Goal: Task Accomplishment & Management: Complete application form

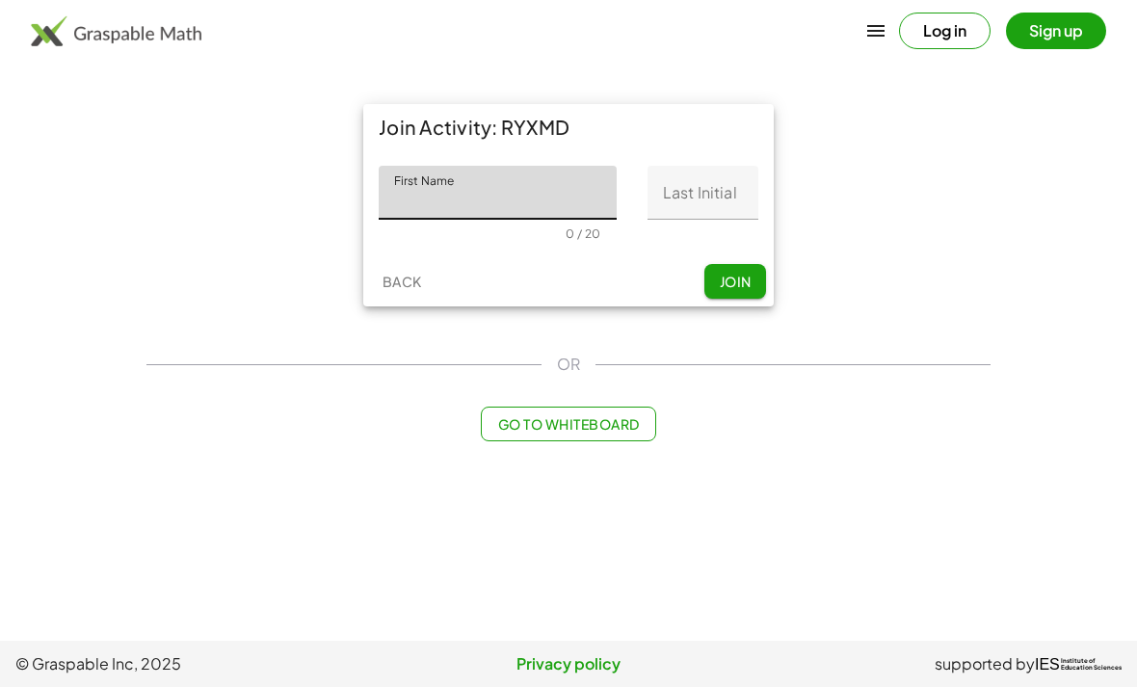
click at [535, 180] on input "First Name" at bounding box center [498, 193] width 238 height 54
type input "*******"
click at [712, 198] on input "Last Initial" at bounding box center [703, 193] width 111 height 54
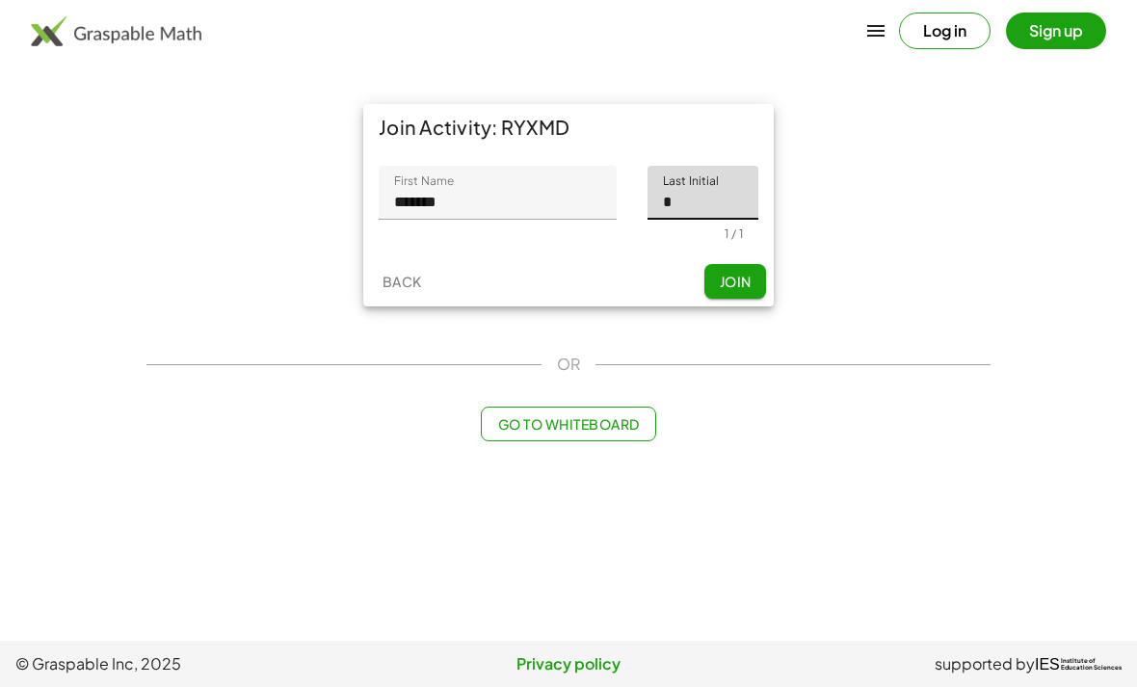
type input "*"
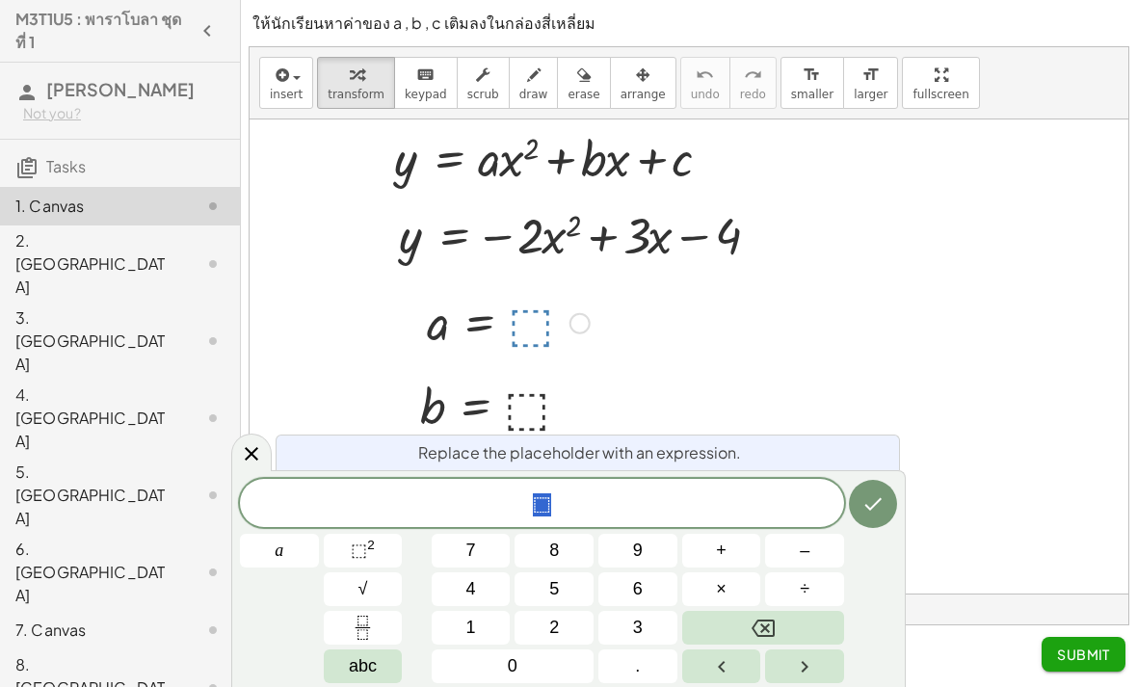
click at [815, 559] on button "–" at bounding box center [804, 551] width 79 height 34
click at [568, 622] on button "2" at bounding box center [554, 628] width 79 height 34
click at [883, 518] on button "Done" at bounding box center [873, 504] width 48 height 48
click at [643, 622] on button "3" at bounding box center [638, 628] width 79 height 34
click at [880, 498] on icon "Done" at bounding box center [873, 504] width 23 height 23
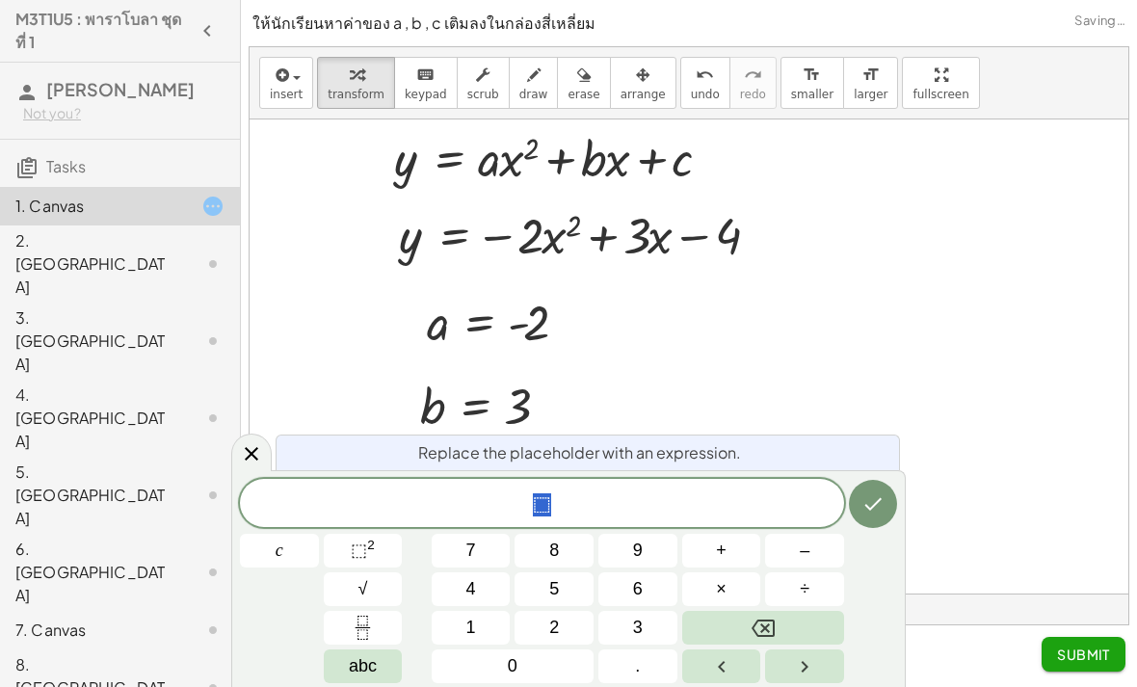
click at [818, 549] on button "–" at bounding box center [804, 551] width 79 height 34
click at [477, 593] on button "4" at bounding box center [471, 589] width 79 height 34
click at [884, 508] on icon "Done" at bounding box center [873, 504] width 23 height 23
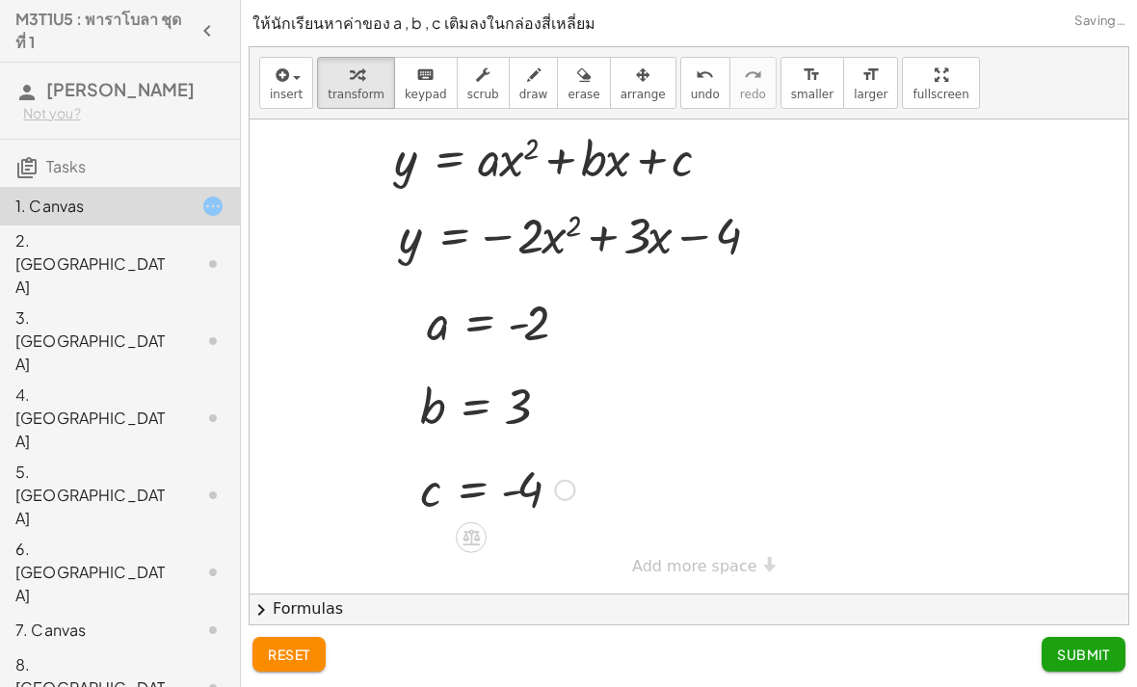
click at [75, 244] on div "2. [GEOGRAPHIC_DATA]" at bounding box center [92, 263] width 155 height 69
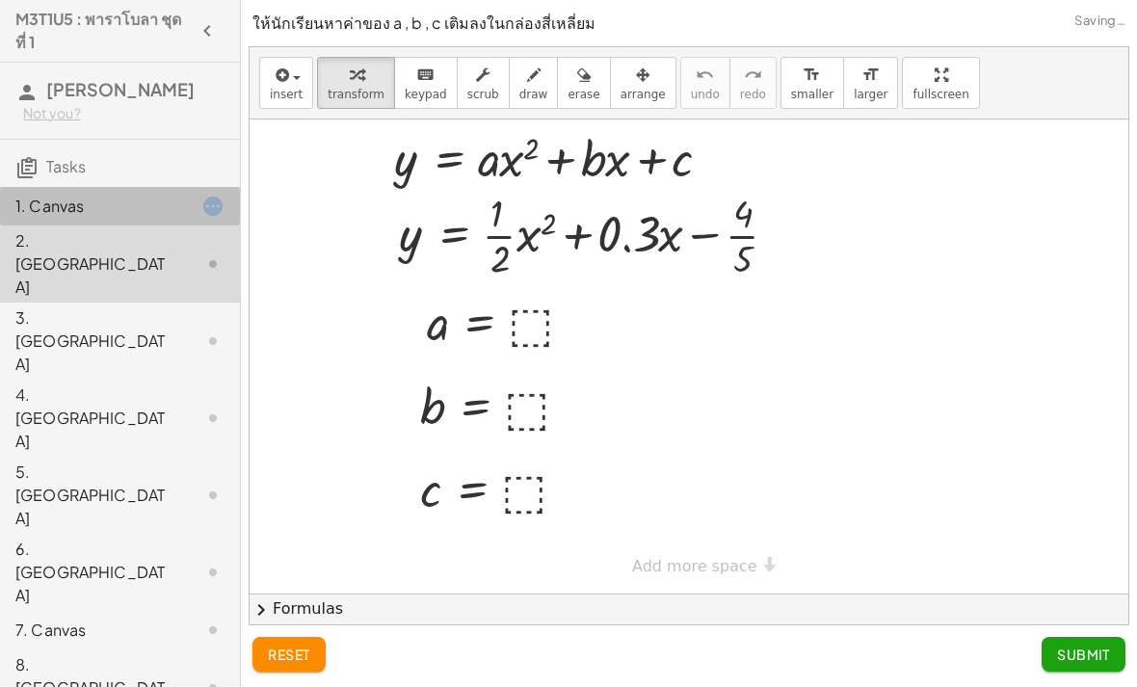
click at [71, 211] on div "1. Canvas" at bounding box center [92, 206] width 155 height 23
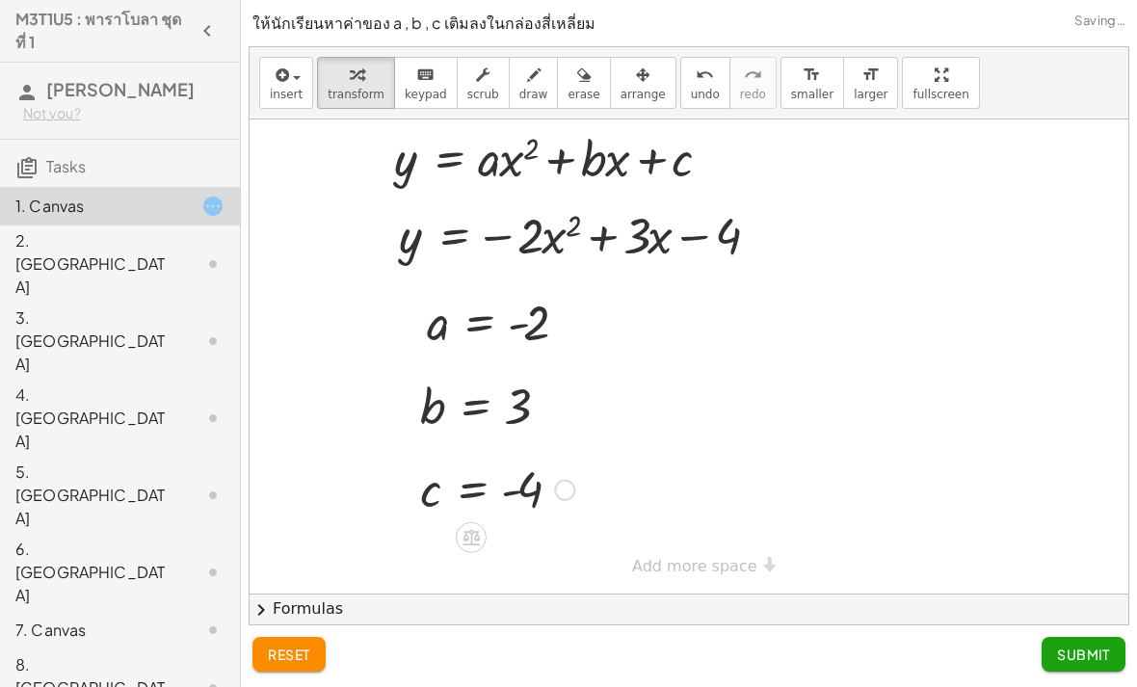
scroll to position [13, 0]
click at [770, 594] on button "chevron_right Formulas" at bounding box center [689, 609] width 879 height 31
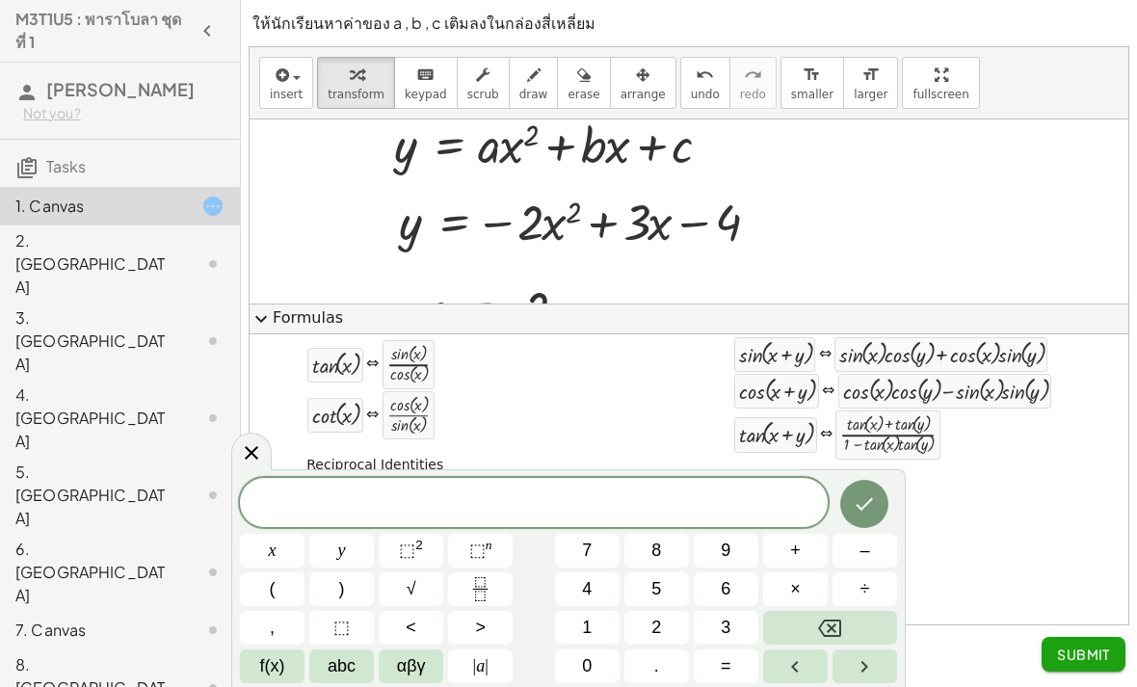
scroll to position [0, 0]
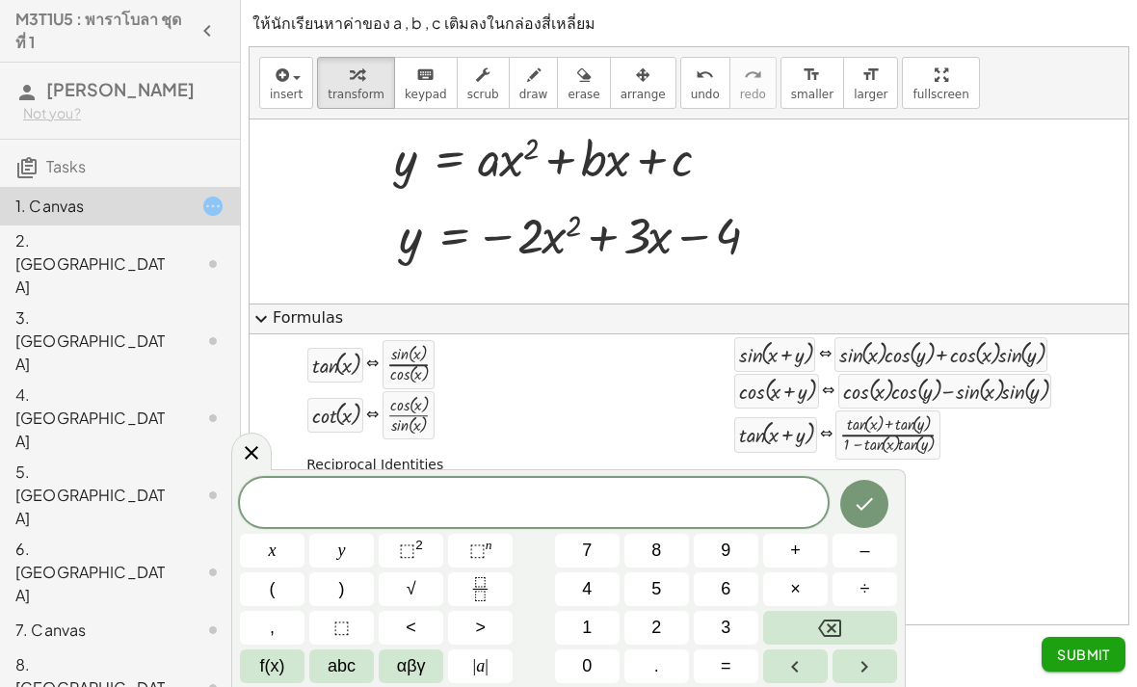
click at [252, 459] on icon at bounding box center [251, 452] width 23 height 23
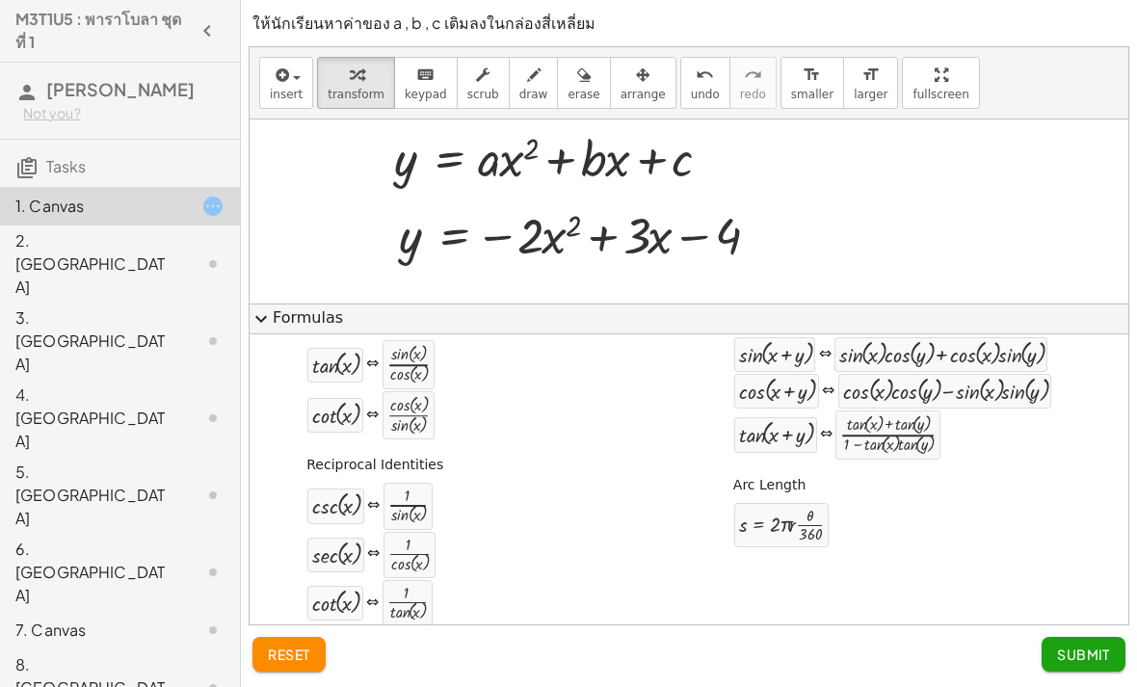
click at [267, 307] on span "expand_more" at bounding box center [261, 318] width 23 height 23
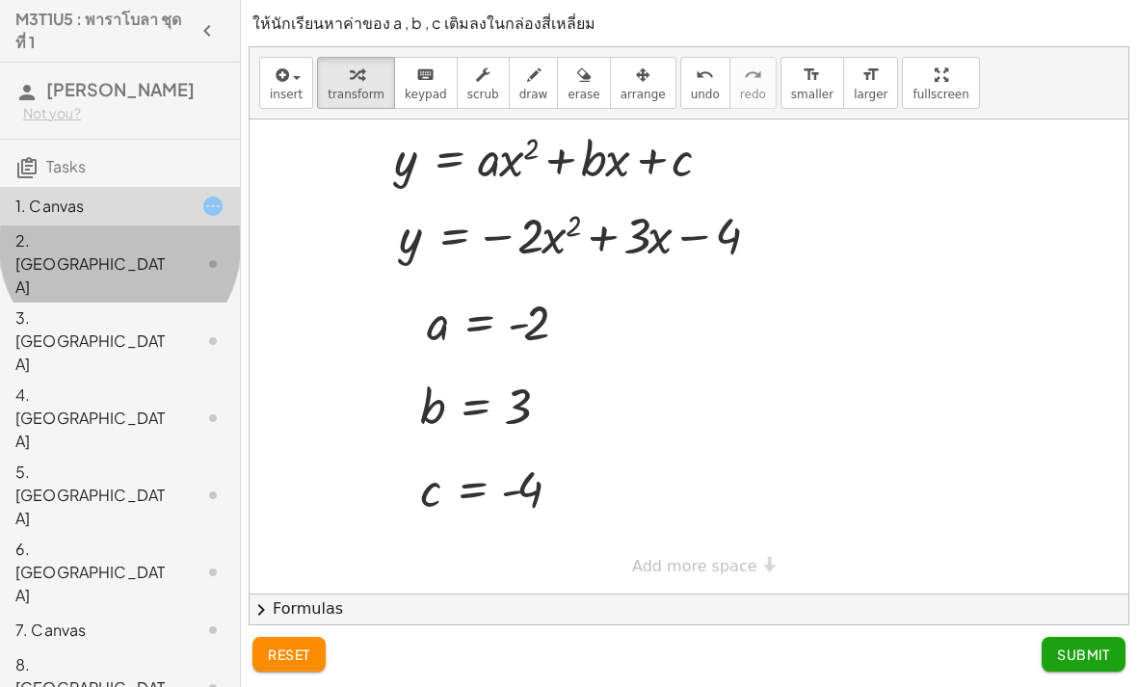
click at [169, 245] on div "2. [GEOGRAPHIC_DATA]" at bounding box center [92, 263] width 155 height 69
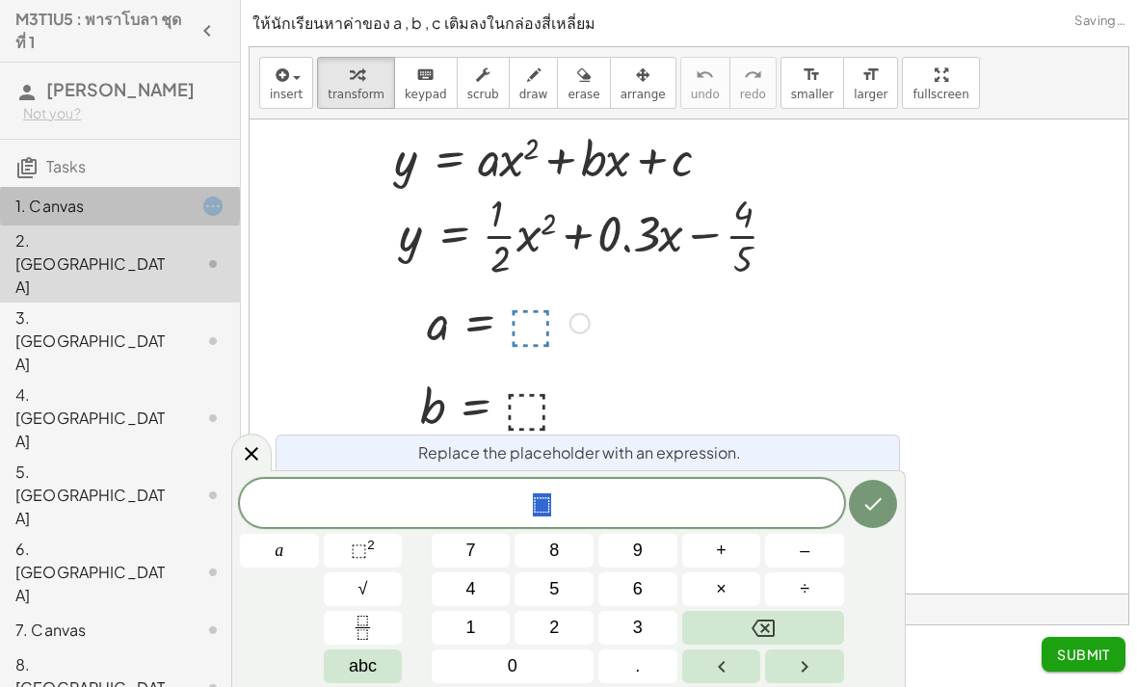
click at [191, 206] on div at bounding box center [198, 206] width 54 height 23
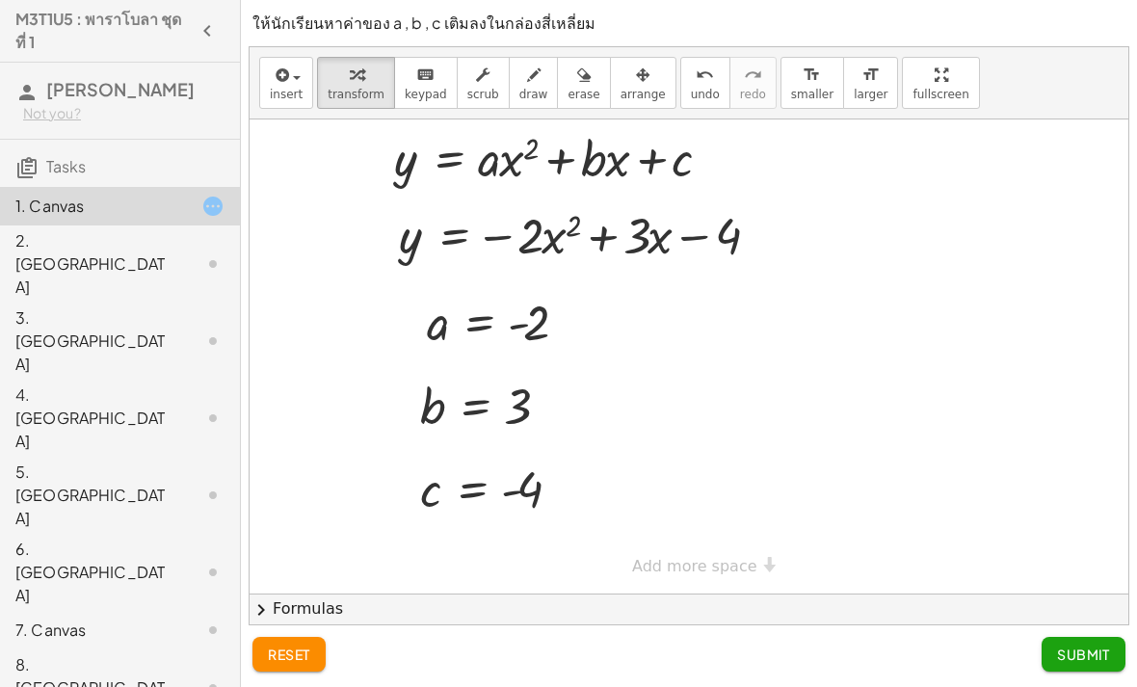
scroll to position [13, 0]
click at [143, 251] on div "2. [GEOGRAPHIC_DATA]" at bounding box center [92, 263] width 155 height 69
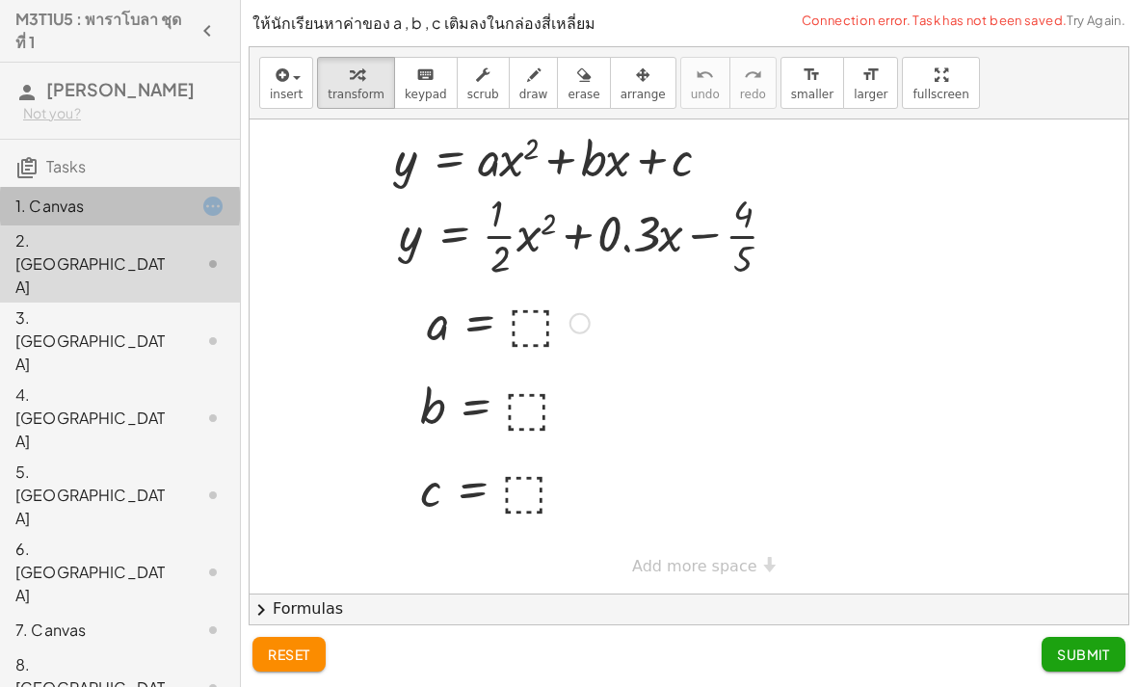
click at [101, 204] on div "1. Canvas" at bounding box center [92, 206] width 155 height 23
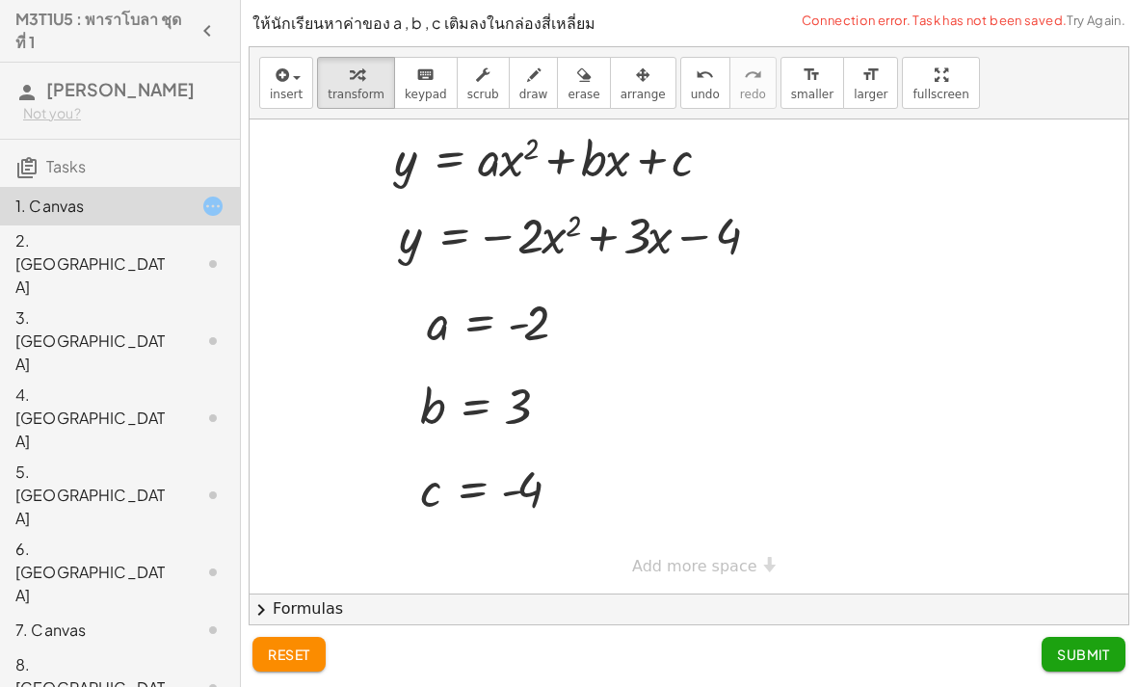
scroll to position [62, 0]
click at [1071, 642] on button "Submit" at bounding box center [1084, 654] width 84 height 35
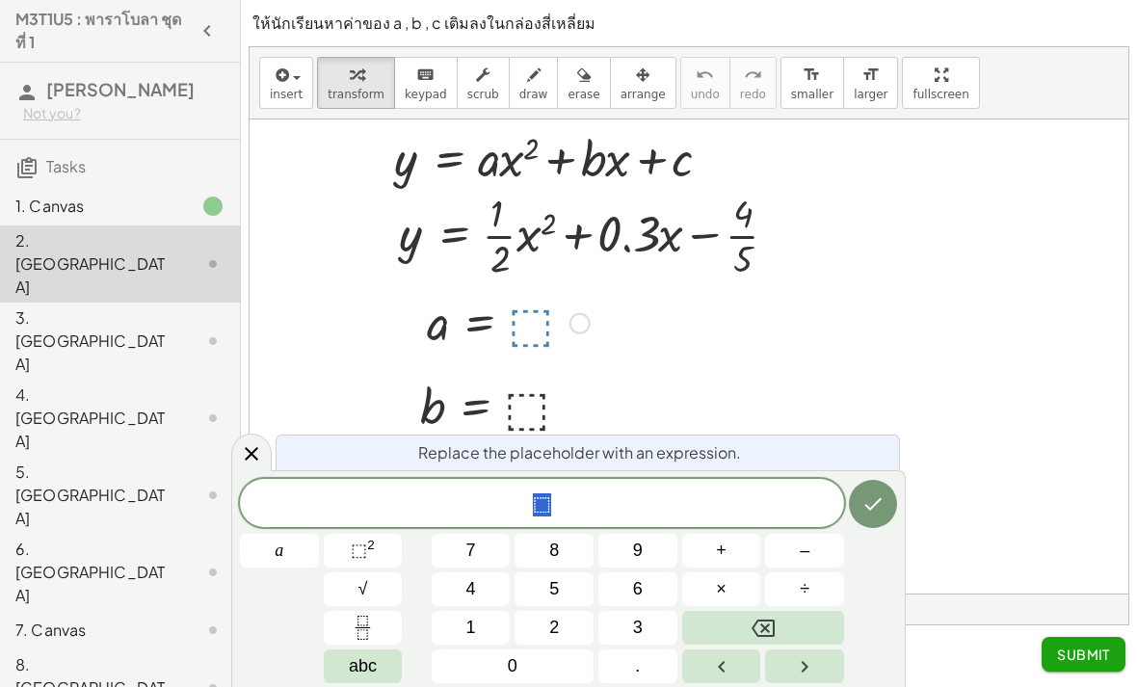
click at [379, 624] on button "Fraction" at bounding box center [363, 628] width 79 height 34
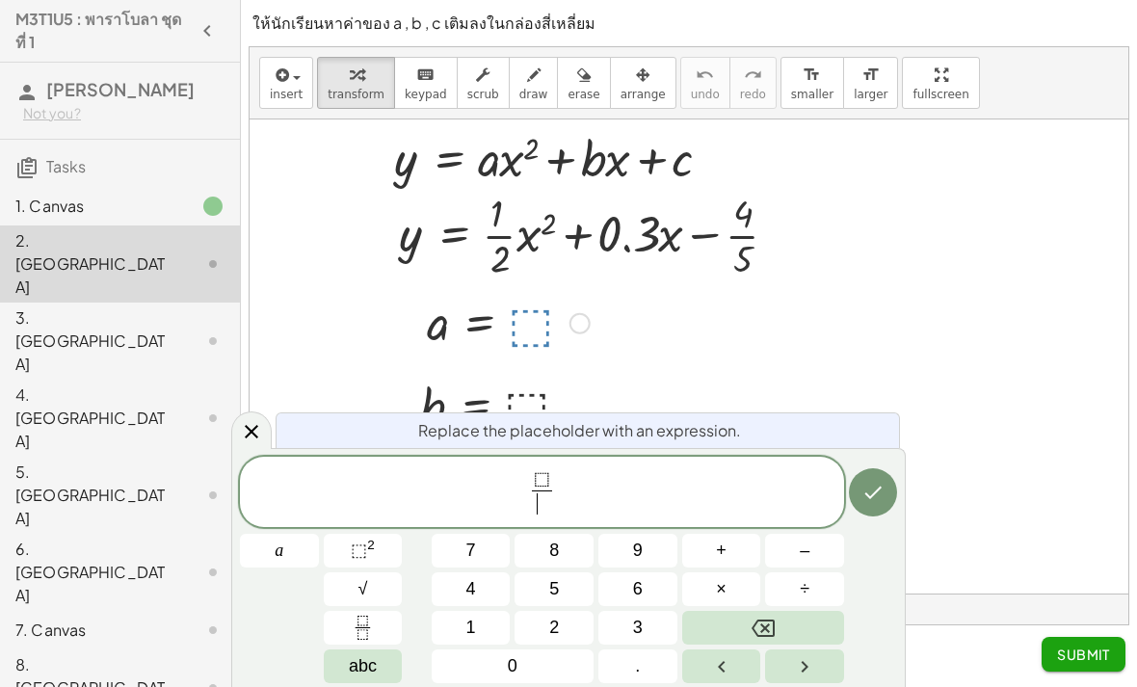
click at [557, 476] on span "⬚ ​ ​" at bounding box center [542, 493] width 604 height 51
click at [537, 478] on span "⬚" at bounding box center [542, 479] width 16 height 21
click at [482, 623] on button "1" at bounding box center [471, 628] width 79 height 34
click at [611, 480] on span "1 ​ ⬚ ​" at bounding box center [542, 493] width 604 height 51
click at [785, 624] on button "Backspace" at bounding box center [763, 628] width 162 height 34
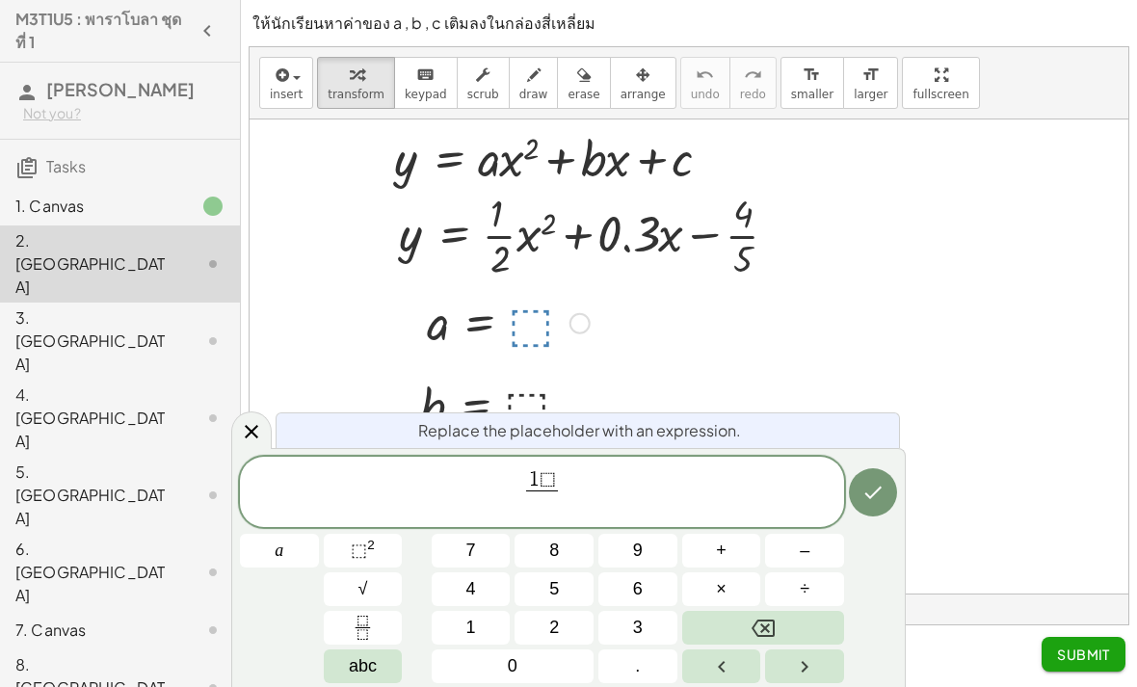
click at [561, 618] on button "2" at bounding box center [554, 628] width 79 height 34
click at [877, 492] on icon "Done" at bounding box center [873, 493] width 17 height 13
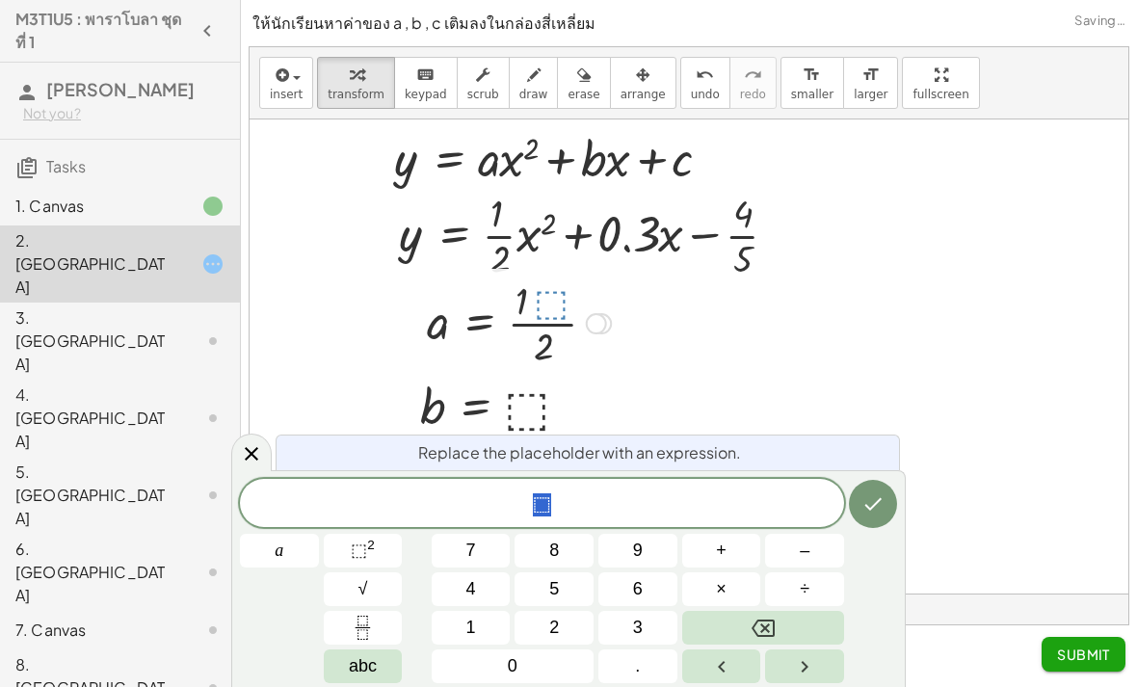
click at [786, 612] on button "Backspace" at bounding box center [763, 628] width 162 height 34
click at [805, 621] on button "Backspace" at bounding box center [763, 628] width 162 height 34
click at [872, 487] on button "Done" at bounding box center [873, 504] width 48 height 48
click at [243, 469] on div at bounding box center [251, 453] width 40 height 38
click at [821, 630] on button "Backspace" at bounding box center [763, 628] width 162 height 34
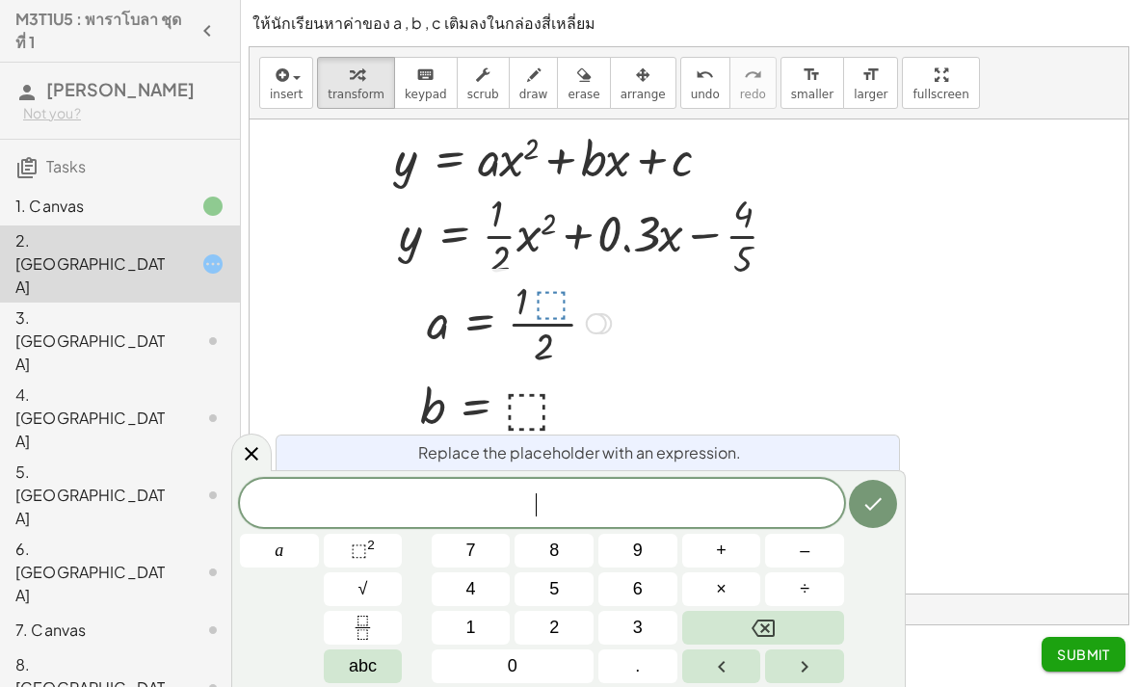
click at [870, 499] on icon "Done" at bounding box center [873, 504] width 23 height 23
click at [724, 663] on icon "Left arrow" at bounding box center [721, 666] width 23 height 23
click at [724, 662] on icon "Left arrow" at bounding box center [721, 667] width 7 height 12
click at [732, 655] on icon "Left arrow" at bounding box center [721, 666] width 23 height 23
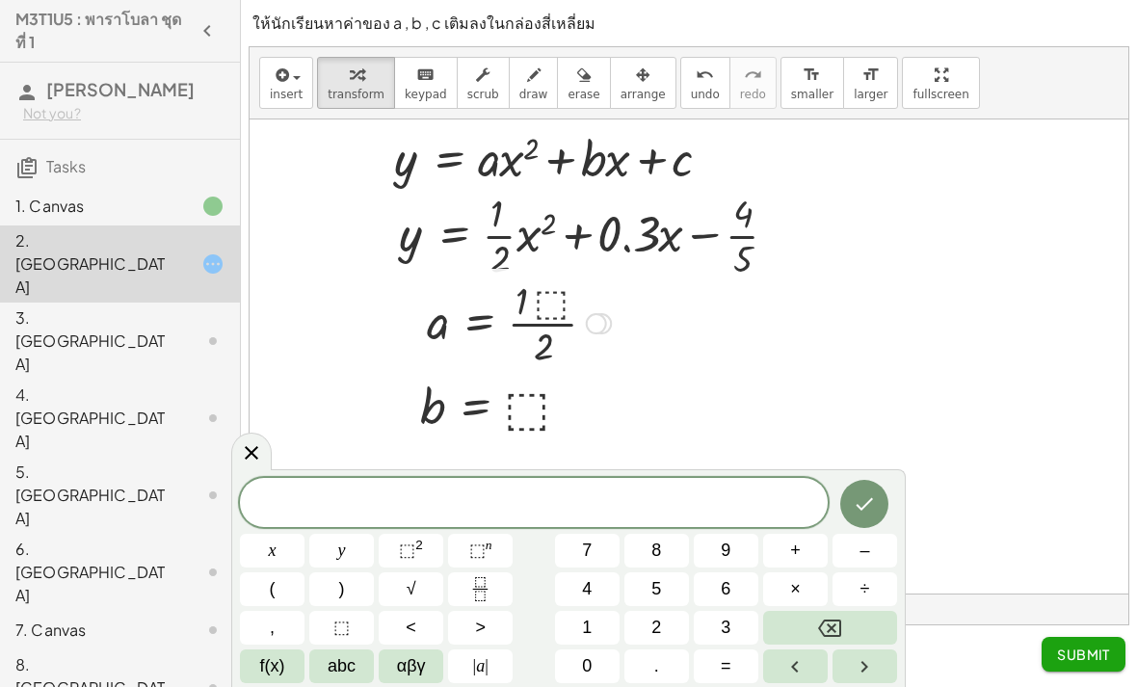
click at [237, 450] on div at bounding box center [251, 452] width 40 height 38
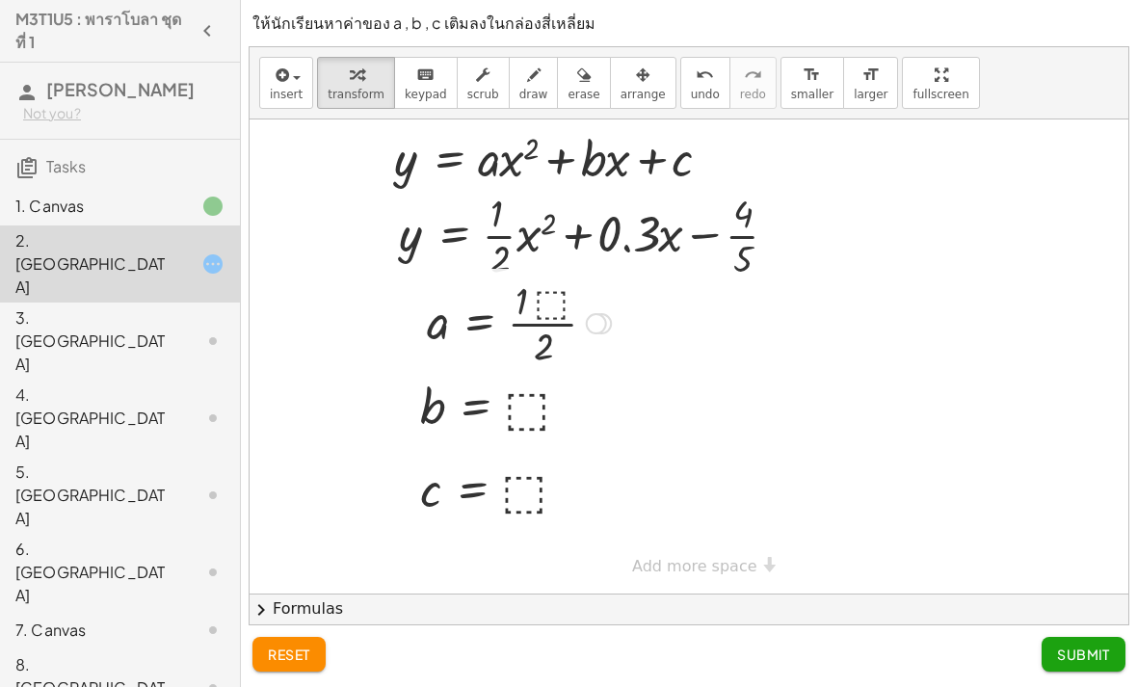
click at [290, 657] on span "reset" at bounding box center [289, 654] width 42 height 17
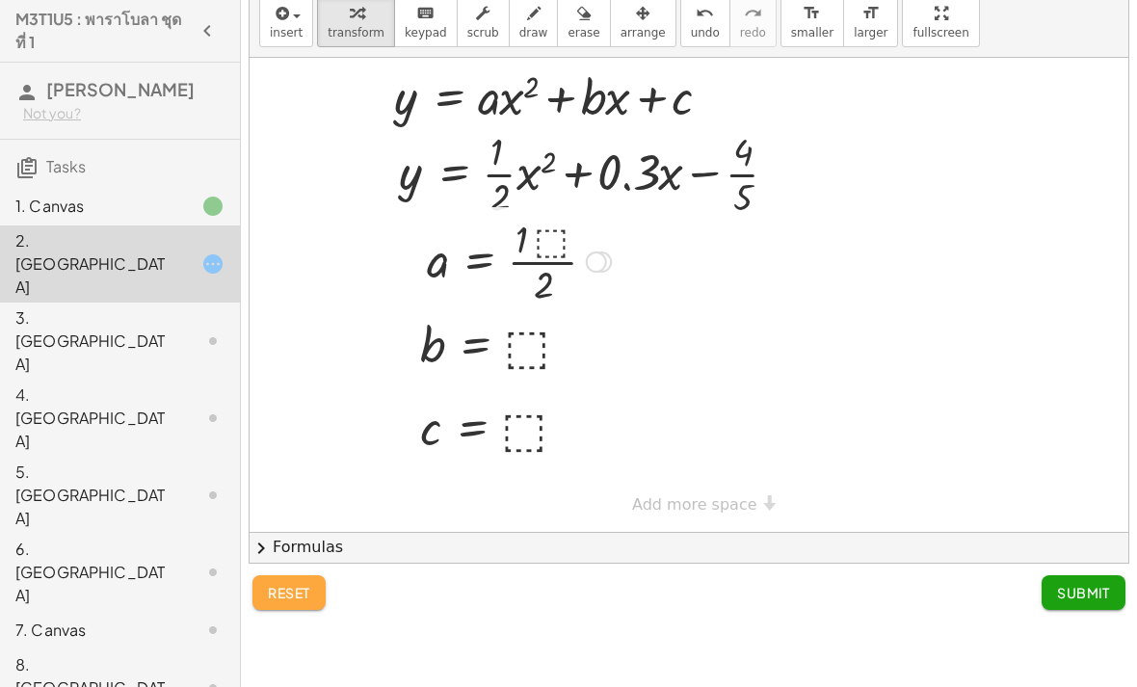
scroll to position [0, 0]
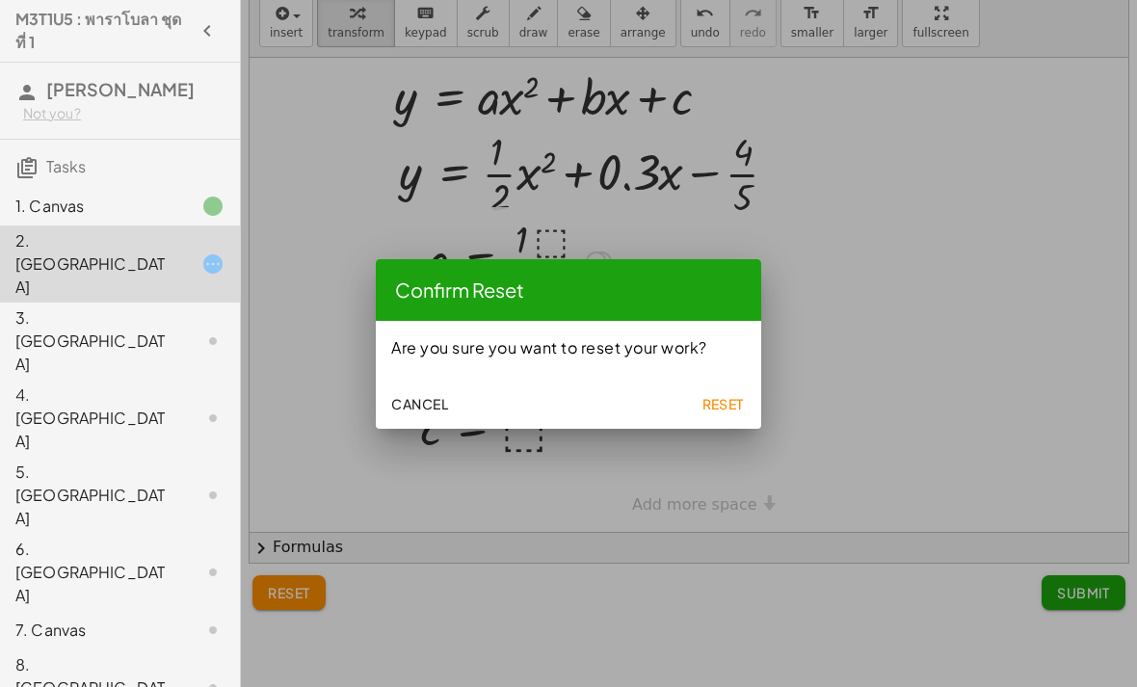
click at [732, 412] on span "Reset" at bounding box center [723, 403] width 42 height 17
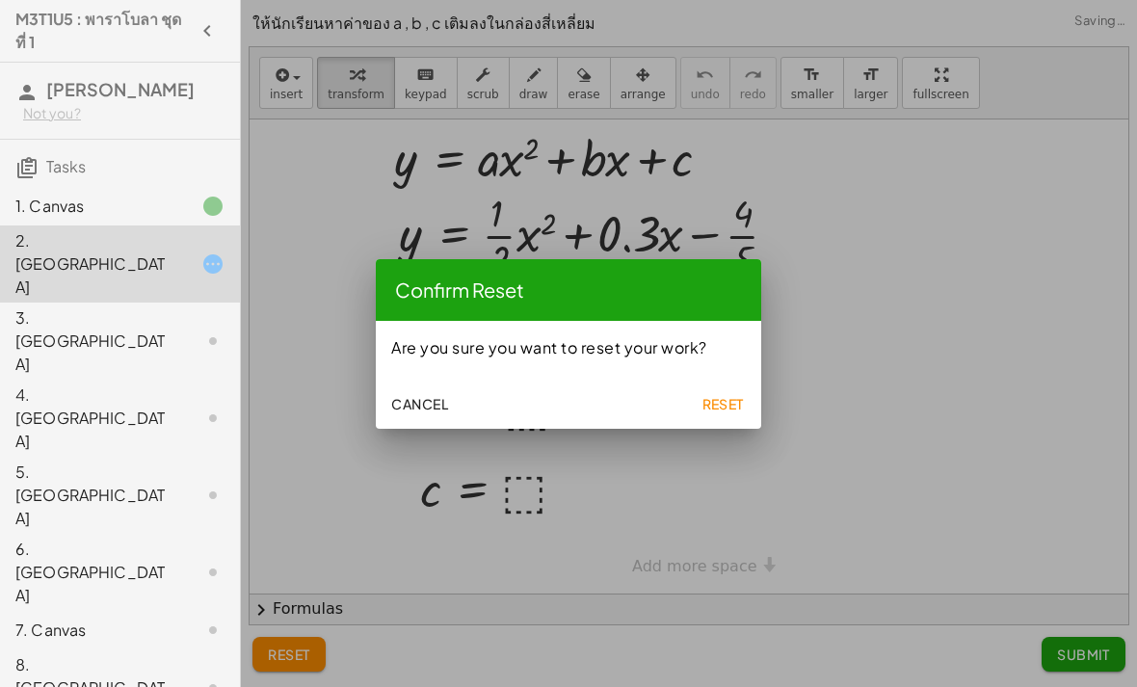
scroll to position [62, 0]
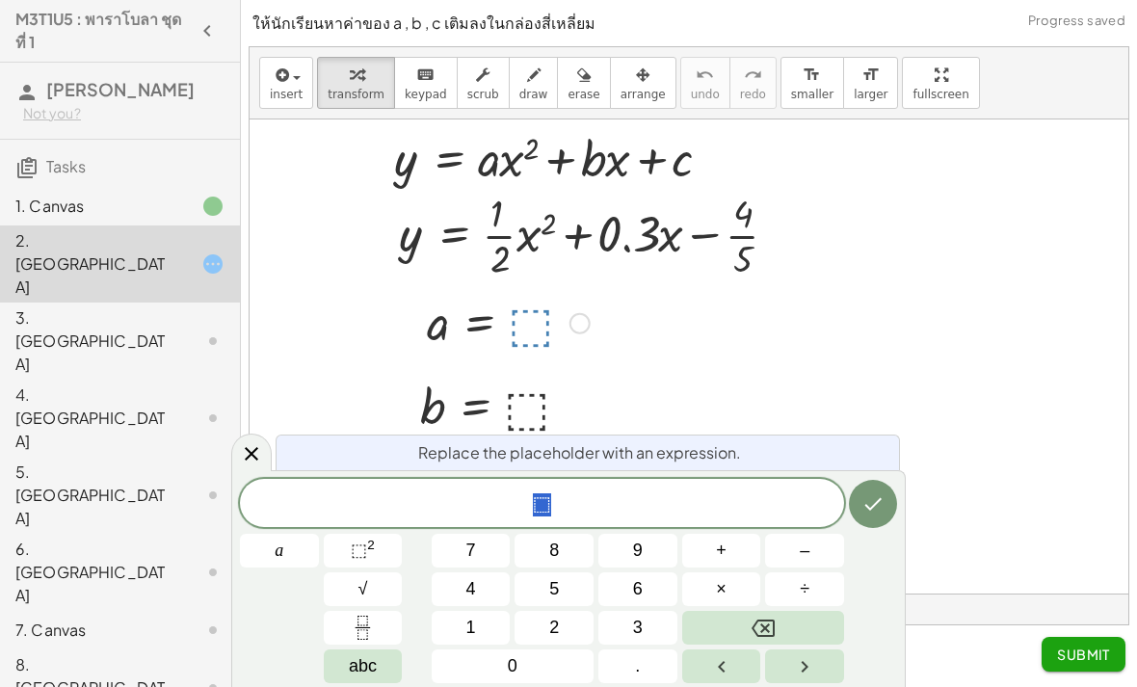
click at [378, 628] on button "Fraction" at bounding box center [363, 628] width 79 height 34
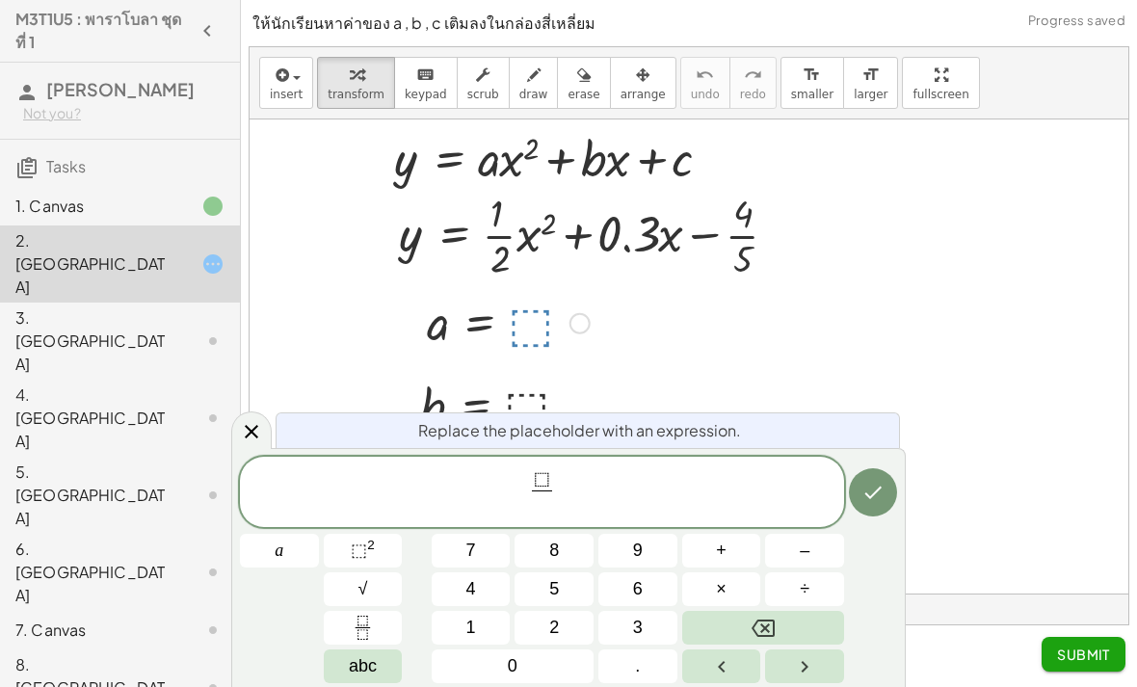
click at [534, 482] on span "⬚" at bounding box center [542, 480] width 20 height 21
click at [779, 626] on button "Backspace" at bounding box center [763, 628] width 162 height 34
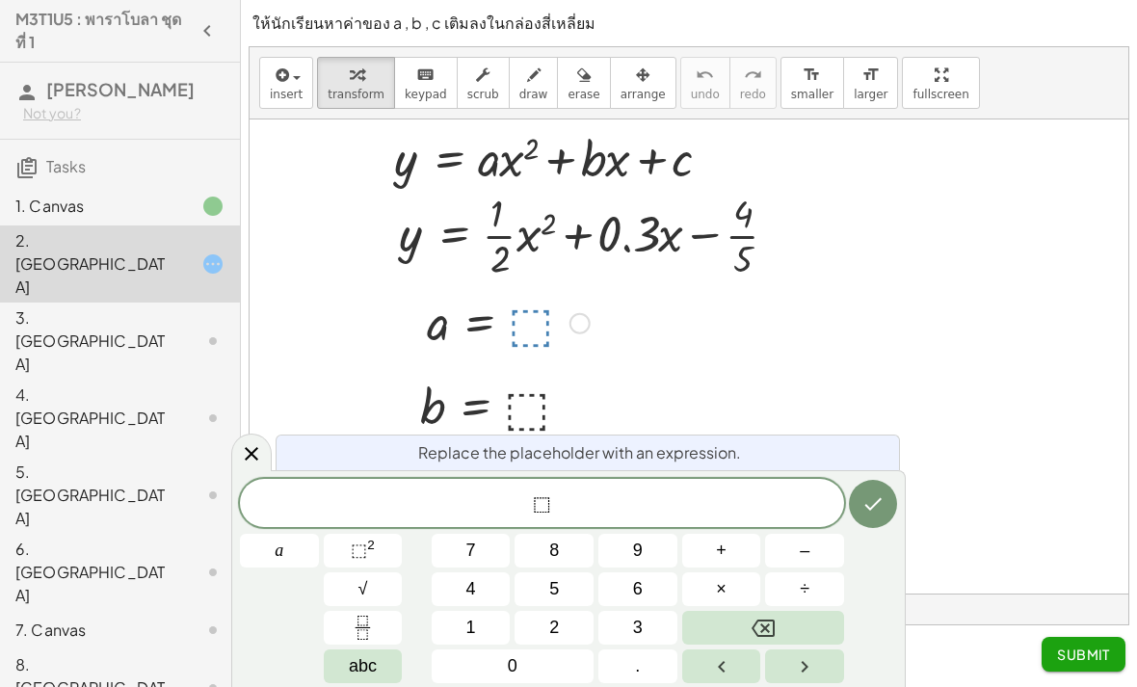
click at [555, 495] on span "​ ⬚" at bounding box center [542, 505] width 604 height 27
click at [754, 625] on icon "Backspace" at bounding box center [763, 628] width 23 height 23
click at [368, 626] on icon "Fraction" at bounding box center [363, 628] width 24 height 24
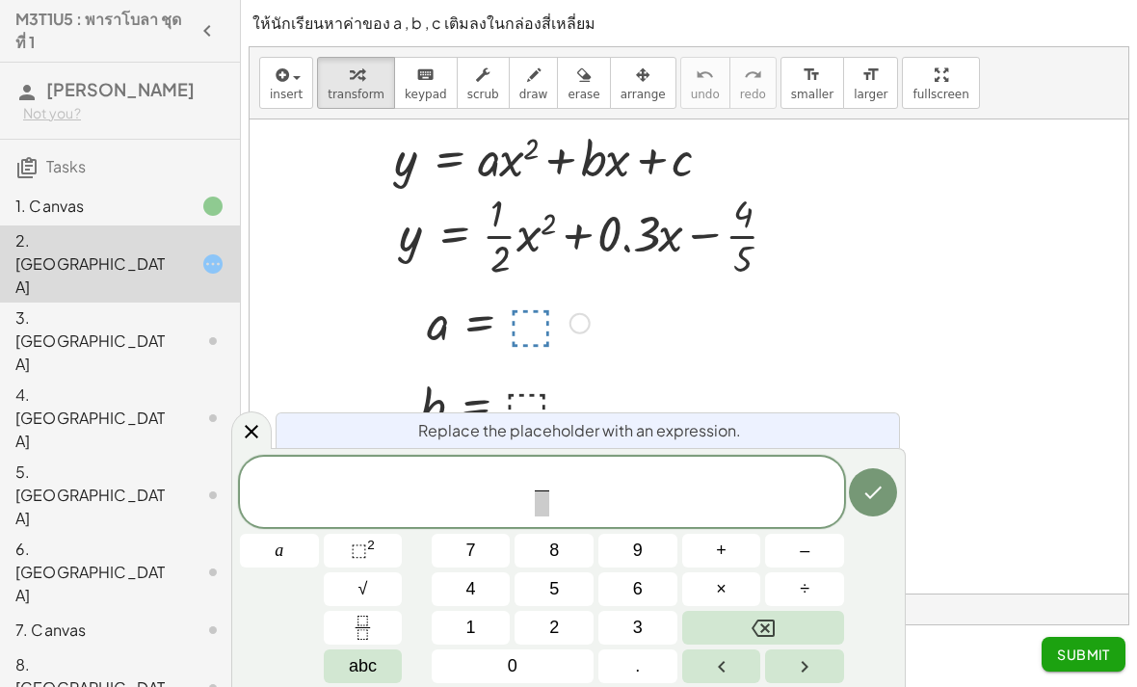
click at [469, 622] on span "1" at bounding box center [471, 628] width 10 height 26
click at [744, 651] on button "Left arrow" at bounding box center [721, 667] width 79 height 34
click at [798, 656] on icon "Right arrow" at bounding box center [804, 666] width 23 height 23
click icon "Right arrow"
click span "2"
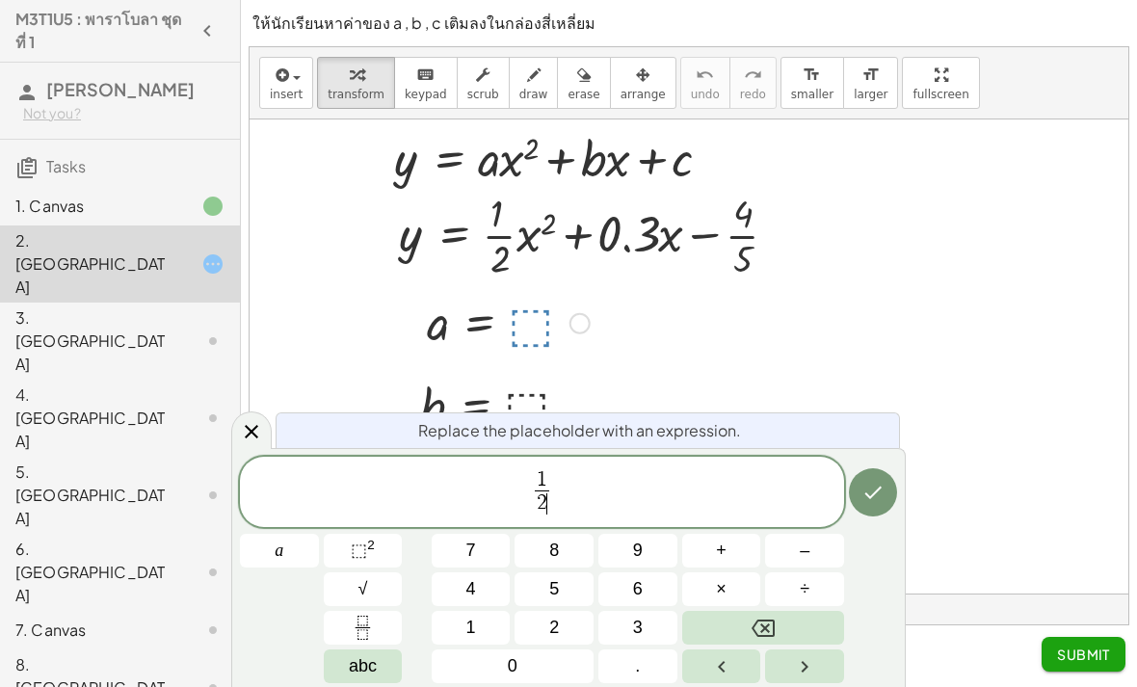
click icon "Done"
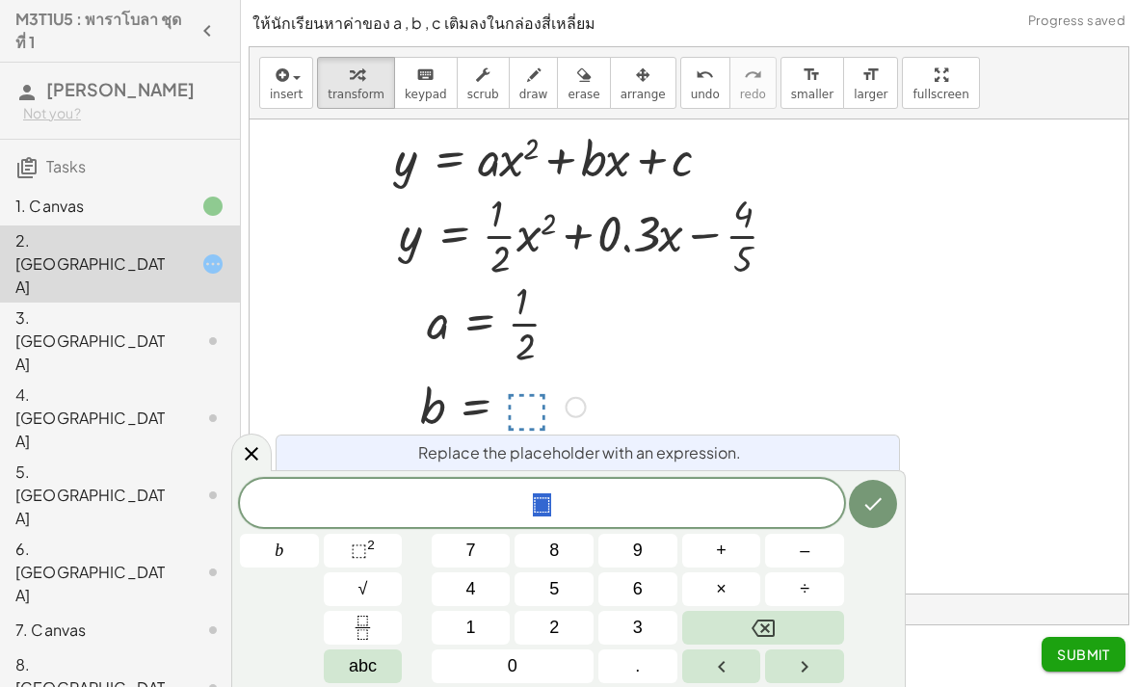
click button "0"
click button "3"
click button "Backspace"
click button "."
click button "3"
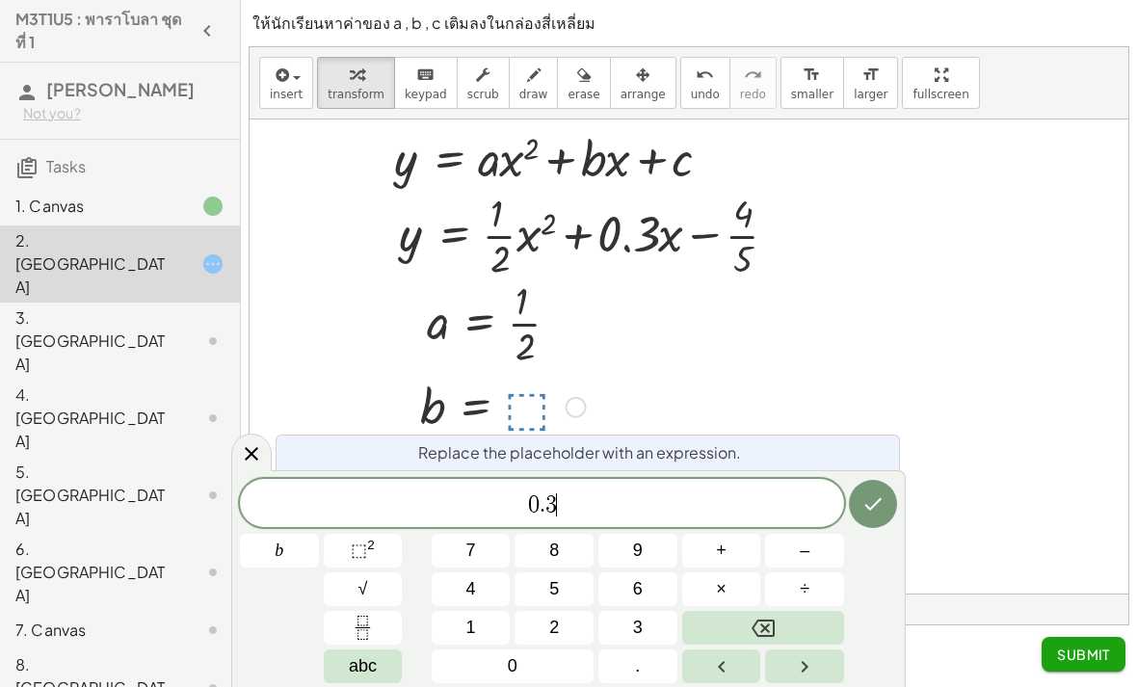
click icon "Right arrow"
click button "Done"
click span "–"
click icon "Fraction"
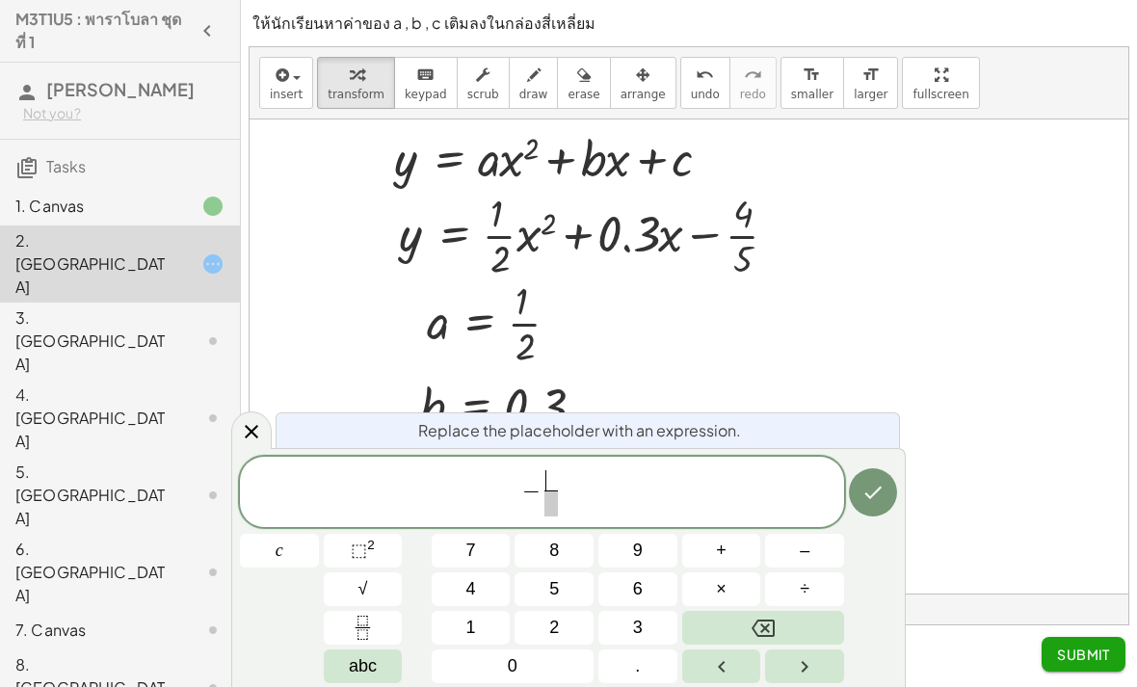
click button "4"
click button "Right arrow"
click button "5"
click icon "Done"
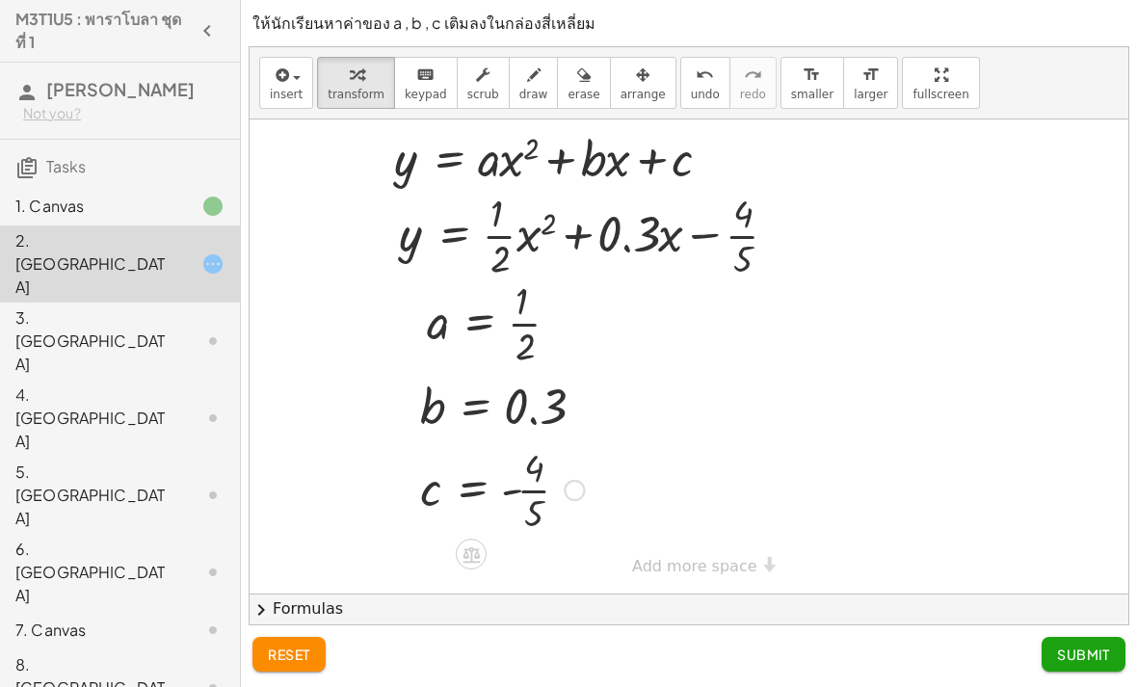
click div "reset Submit"
click button "insert"
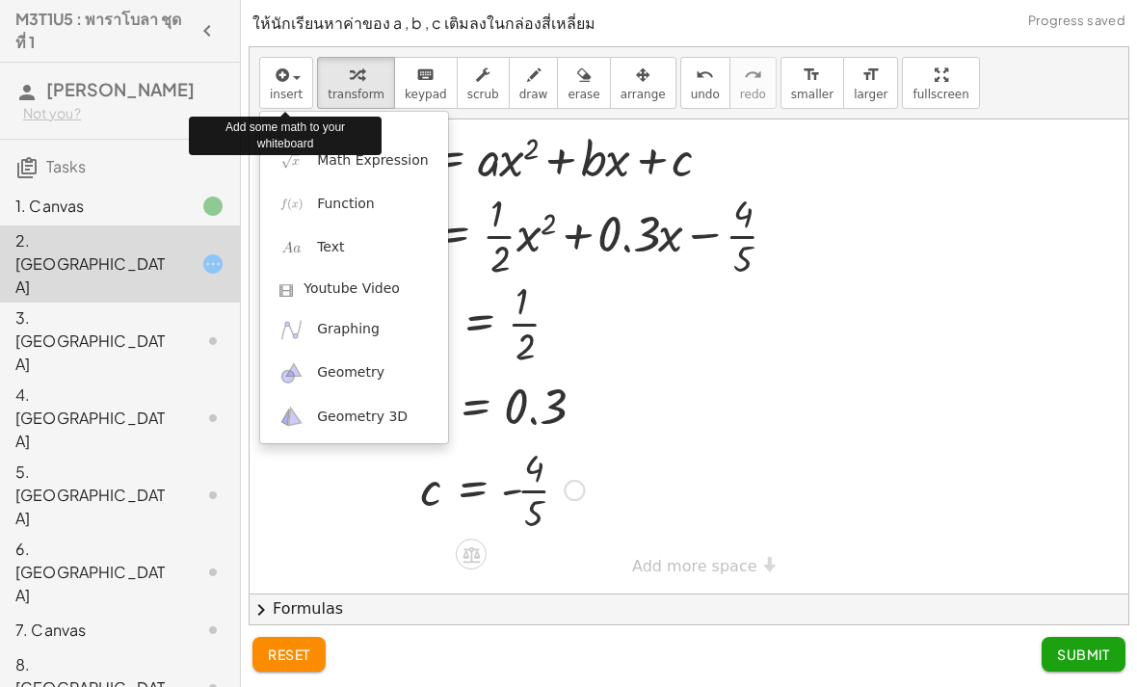
click div "7. Canvas"
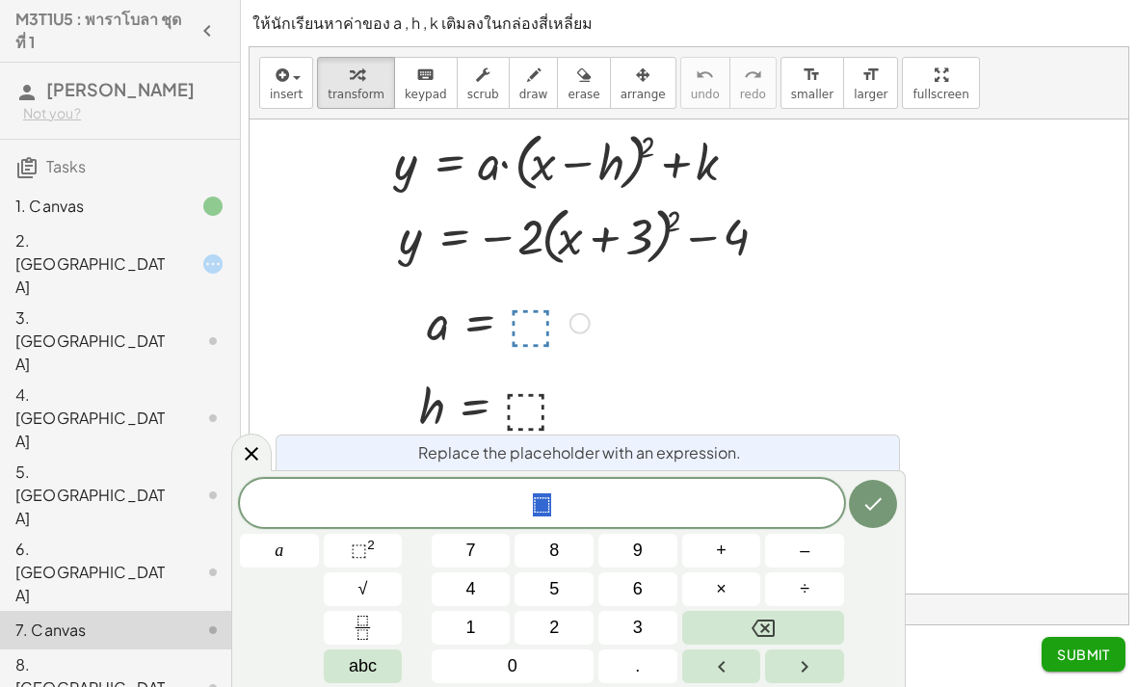
click button "–"
click button "2"
click button "Done"
click button "6"
click icon "Done"
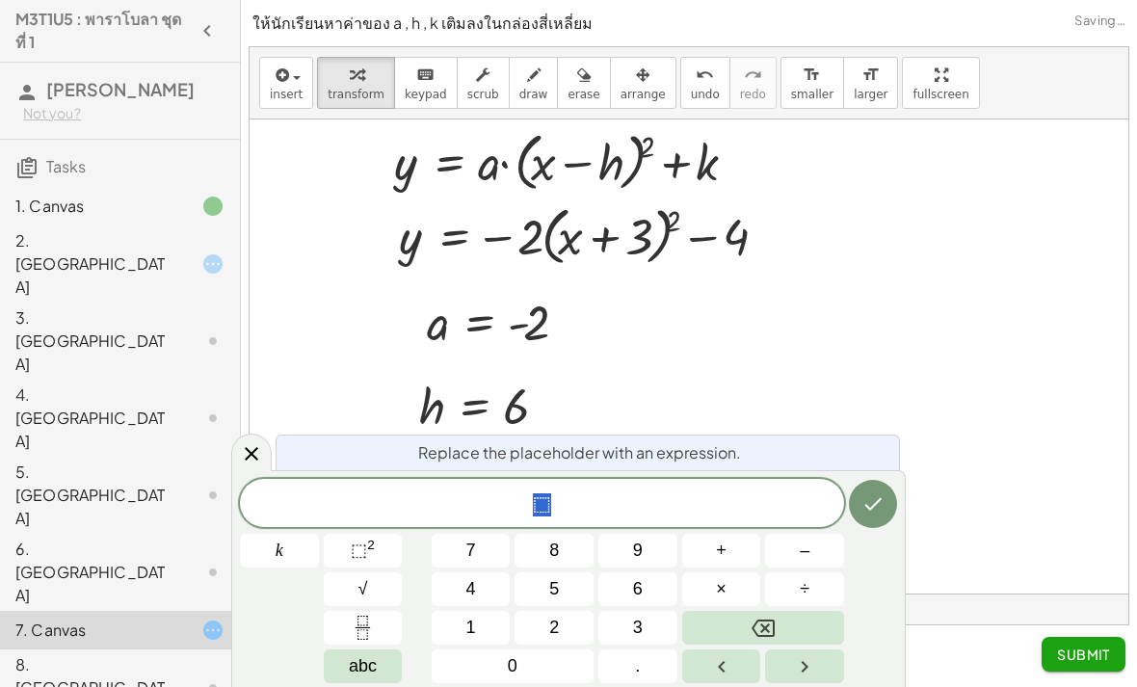
click button "–"
click button "4"
click icon "Done"
click button "chevron_right Formulas"
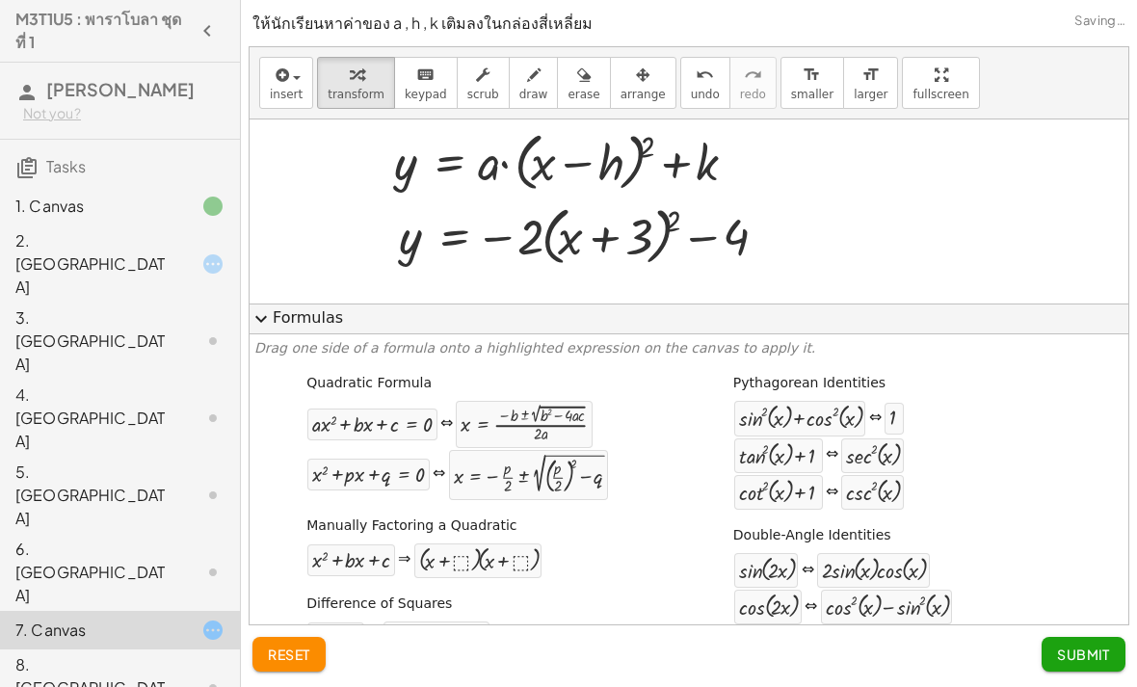
click span "Submit"
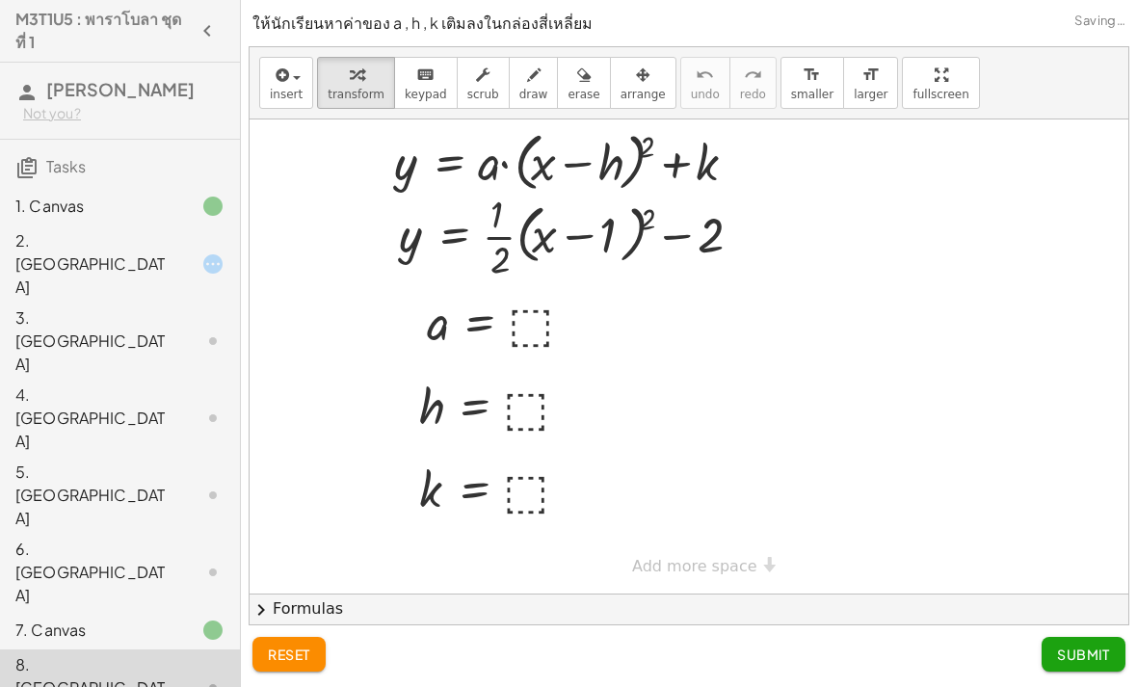
click div
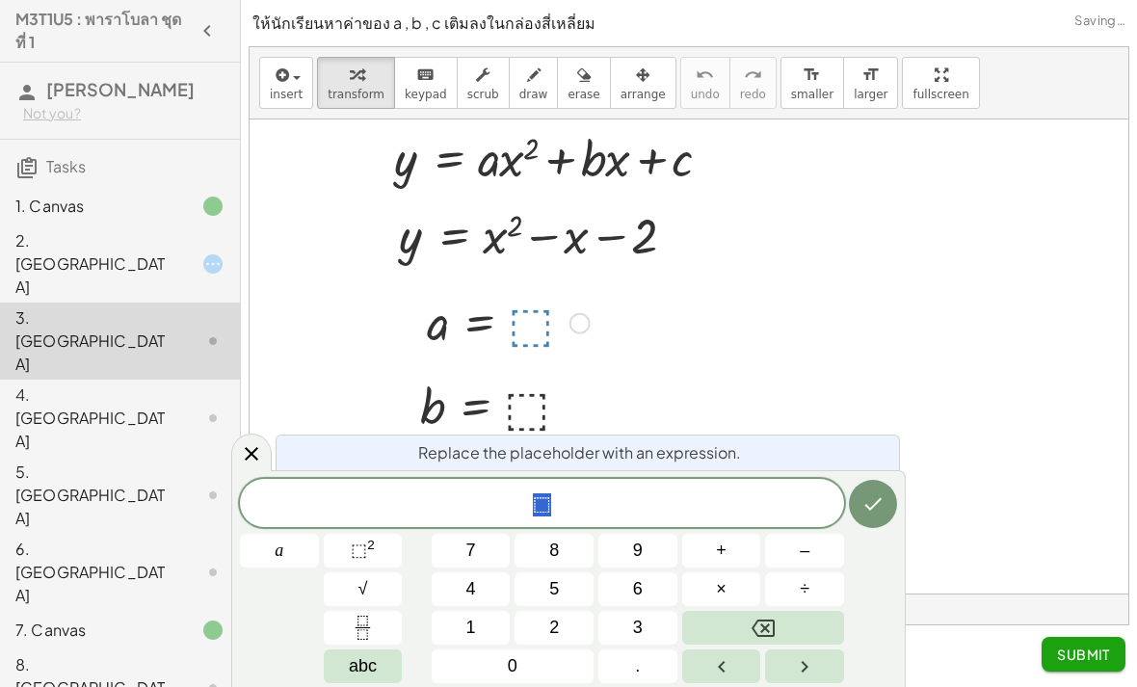
click button "1"
click icon "Done"
click span "–"
click button "1"
click icon "Done"
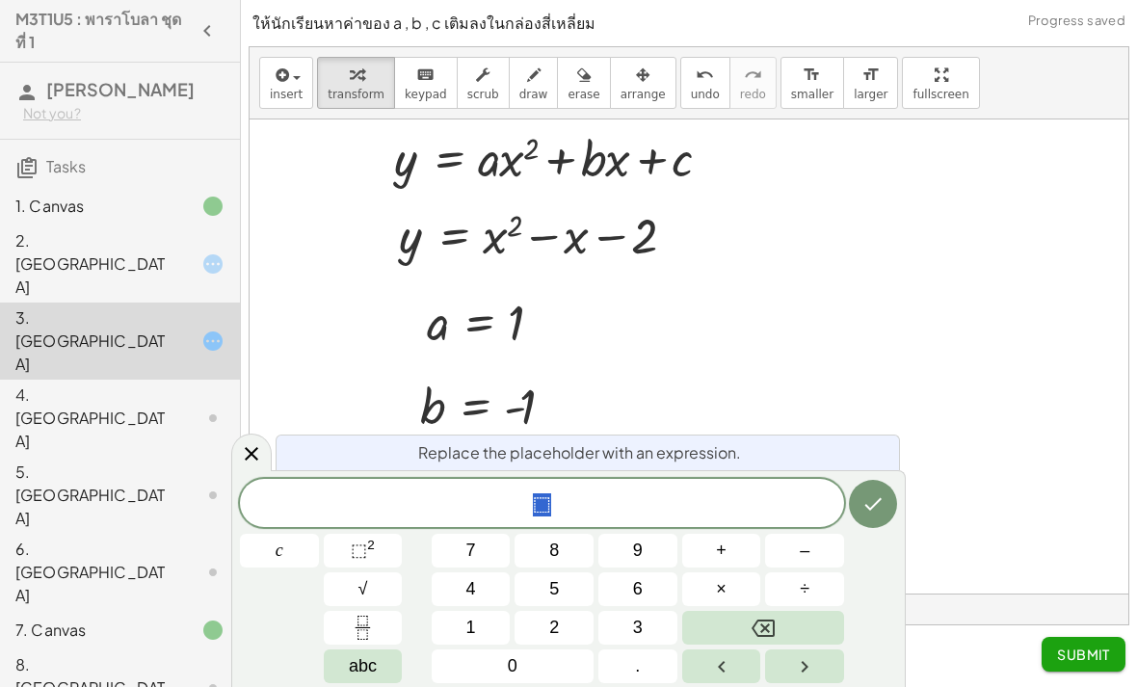
click span "–"
click button "2"
click icon "Done"
